Goal: Information Seeking & Learning: Compare options

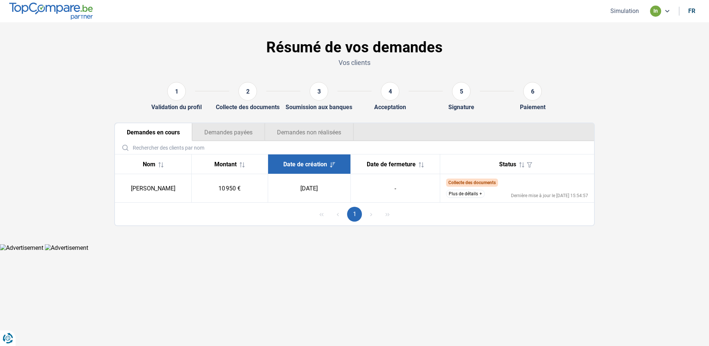
click at [461, 192] on button "Plus de détails" at bounding box center [465, 194] width 39 height 8
